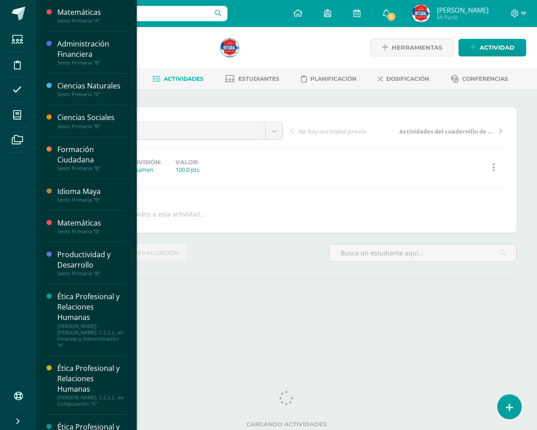
click at [18, 112] on icon at bounding box center [17, 115] width 8 height 9
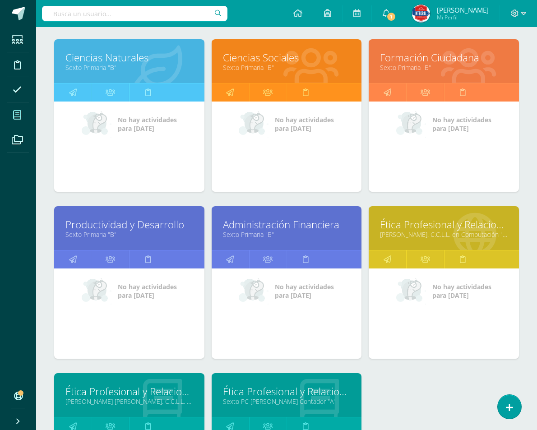
scroll to position [341, 0]
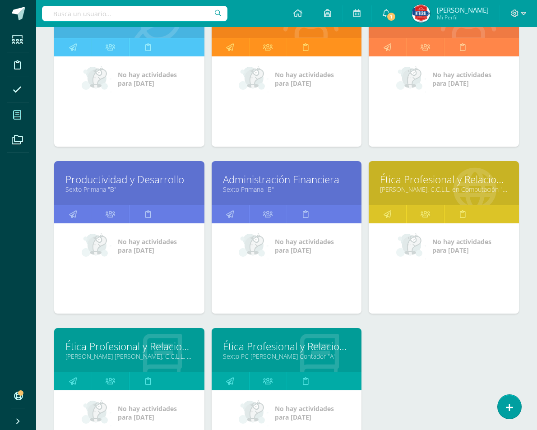
click at [412, 193] on link "[PERSON_NAME]. C.C.L.L. en Computación "A"" at bounding box center [444, 189] width 128 height 9
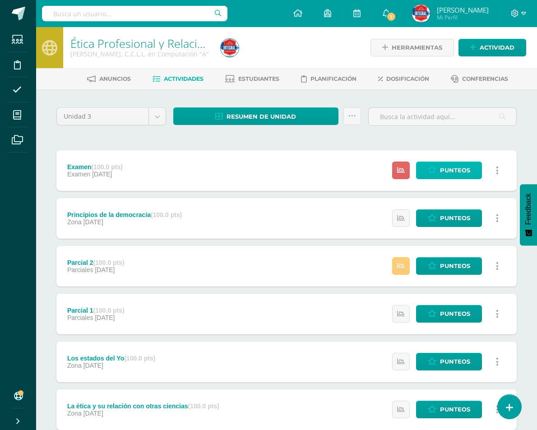
click at [435, 176] on link "Punteos" at bounding box center [449, 171] width 66 height 18
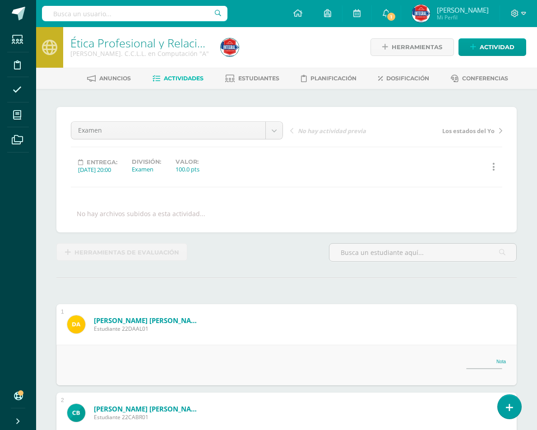
scroll to position [1, 0]
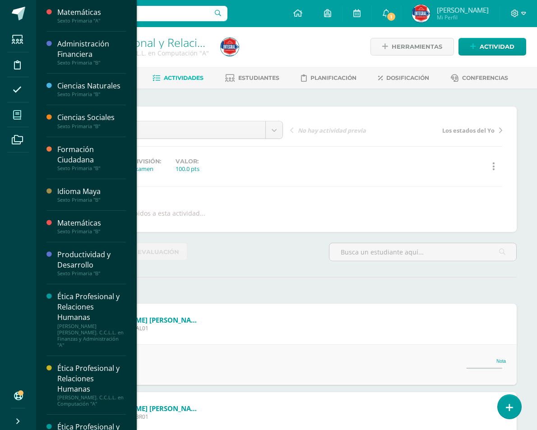
click at [11, 113] on span at bounding box center [17, 115] width 20 height 20
